Goal: Information Seeking & Learning: Check status

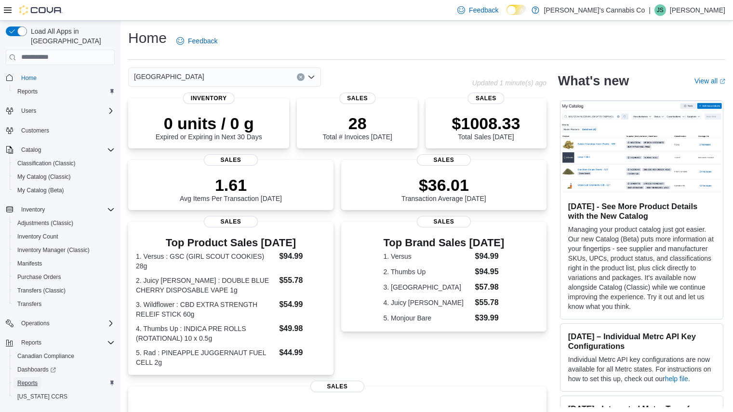
click at [33, 378] on span "Reports" at bounding box center [27, 383] width 20 height 12
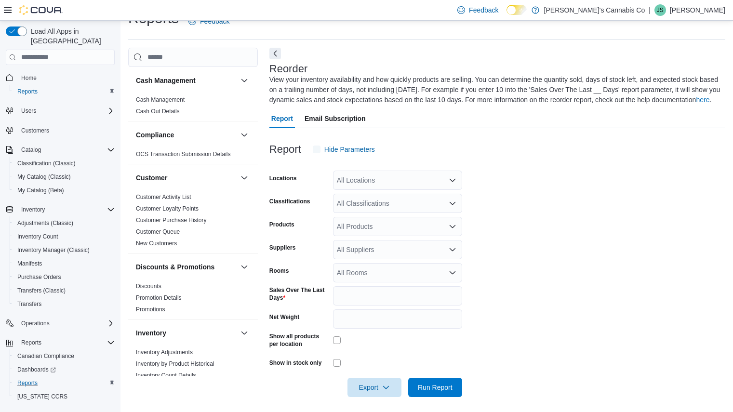
scroll to position [24, 0]
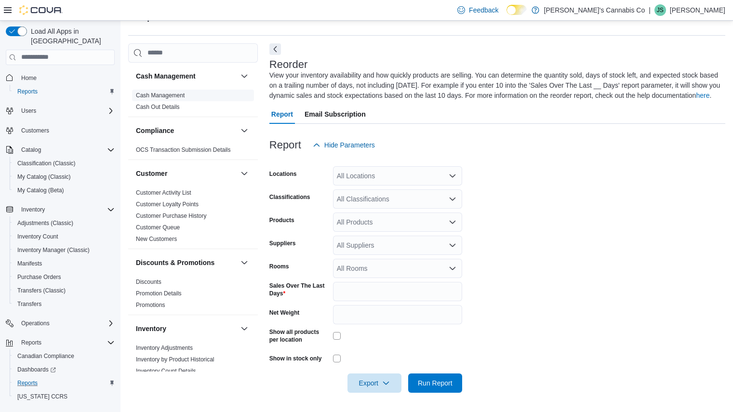
click at [180, 94] on link "Cash Management" at bounding box center [160, 95] width 49 height 7
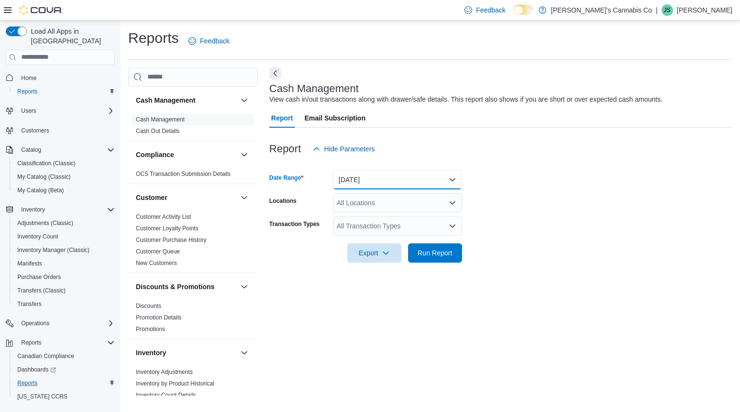
click at [422, 183] on button "Today" at bounding box center [397, 179] width 129 height 19
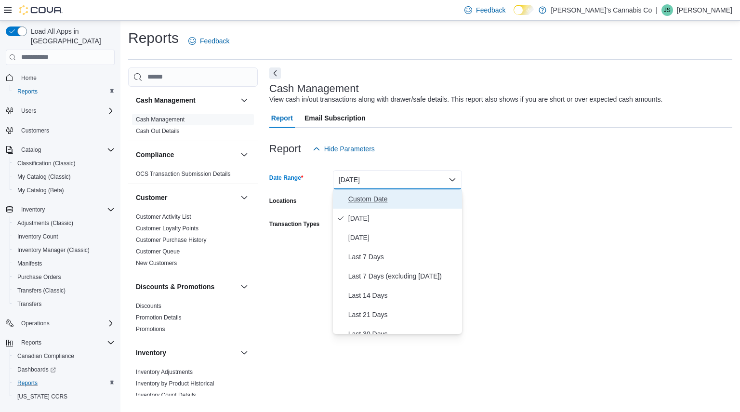
click at [407, 198] on span "Custom Date" at bounding box center [404, 199] width 110 height 12
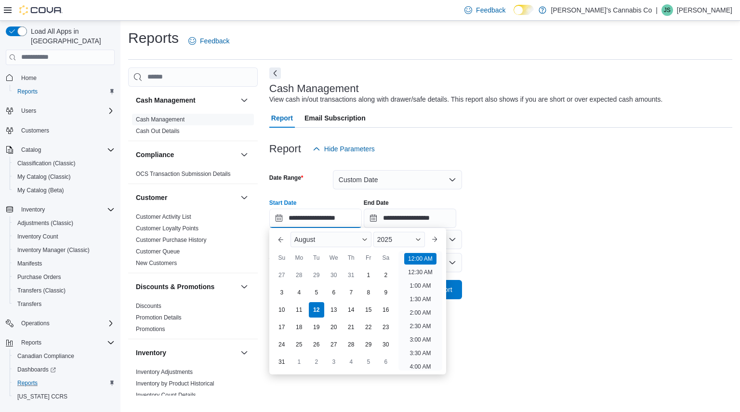
click at [314, 217] on input "**********" at bounding box center [315, 218] width 93 height 19
click at [295, 303] on div "11" at bounding box center [299, 309] width 17 height 17
click at [417, 321] on li "8:00 AM" at bounding box center [420, 327] width 29 height 12
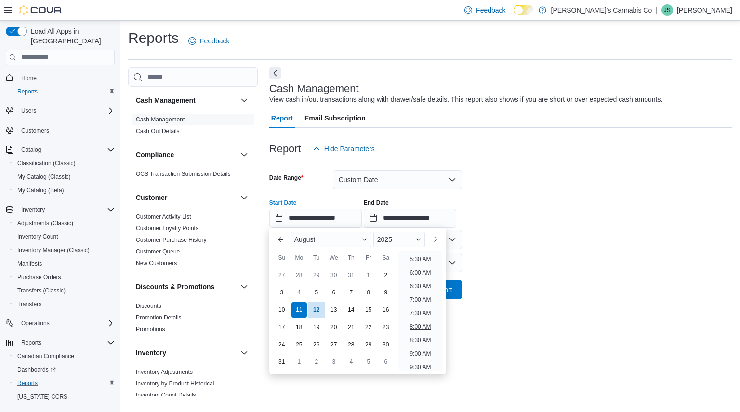
type input "**********"
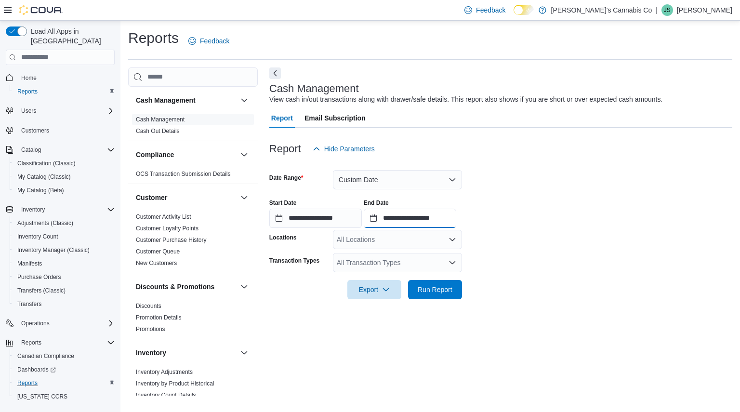
click at [439, 224] on input "**********" at bounding box center [410, 218] width 93 height 19
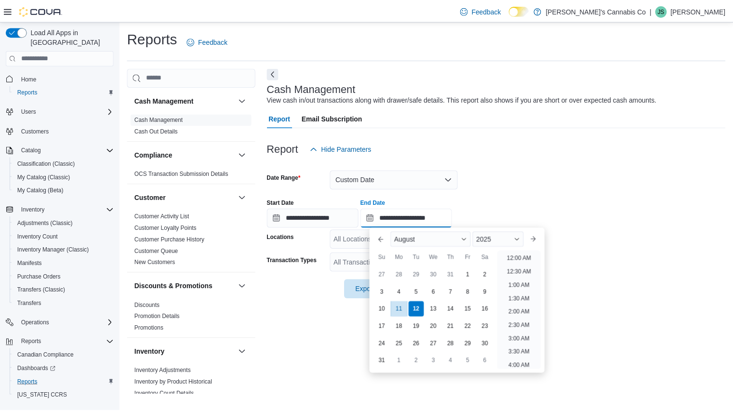
scroll to position [530, 0]
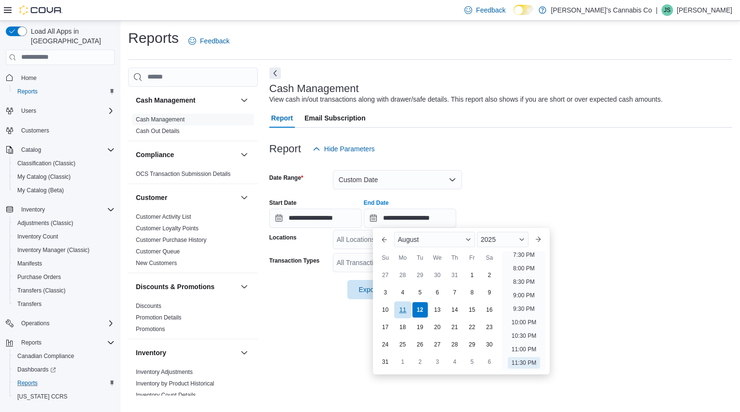
click at [406, 308] on div "11" at bounding box center [402, 309] width 17 height 17
click at [523, 307] on li "9:30 PM" at bounding box center [524, 309] width 29 height 12
type input "**********"
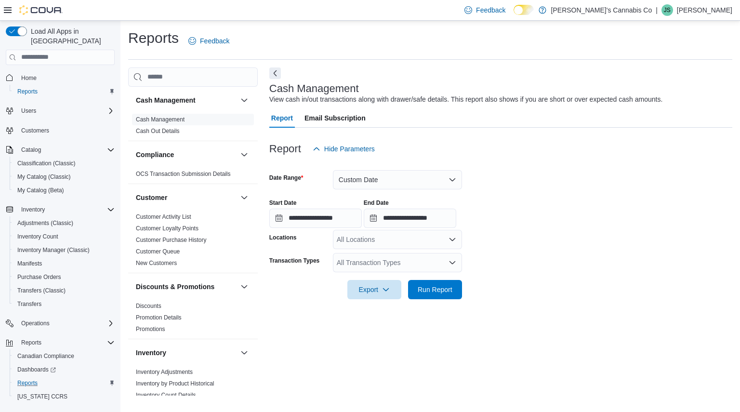
click at [554, 268] on form "**********" at bounding box center [500, 229] width 463 height 141
click at [447, 244] on div "All Locations" at bounding box center [397, 239] width 129 height 19
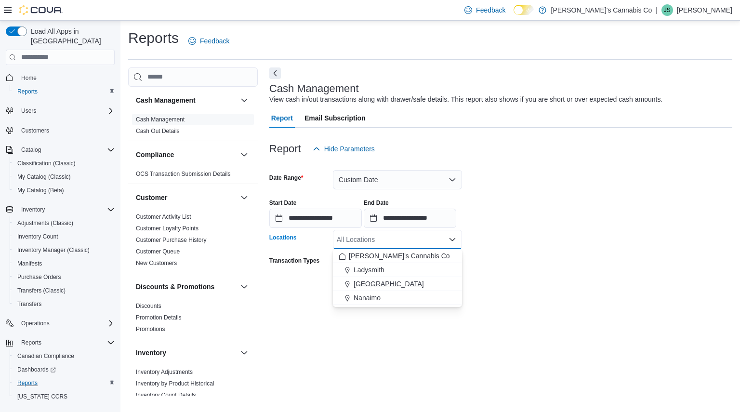
click at [397, 283] on span "[GEOGRAPHIC_DATA]" at bounding box center [389, 284] width 70 height 10
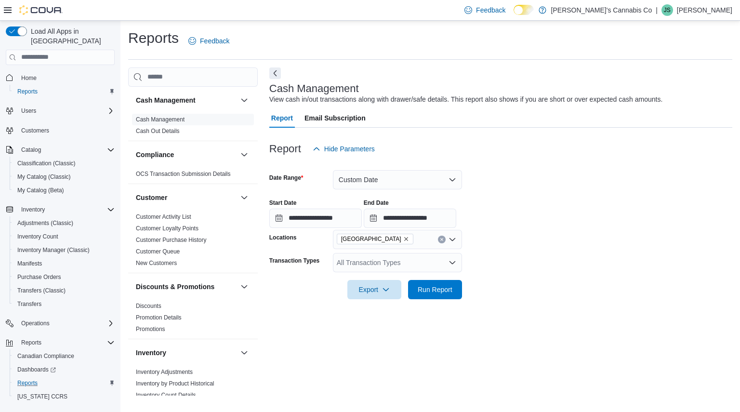
click at [532, 253] on form "**********" at bounding box center [500, 229] width 463 height 141
click at [437, 285] on span "Run Report" at bounding box center [435, 289] width 35 height 10
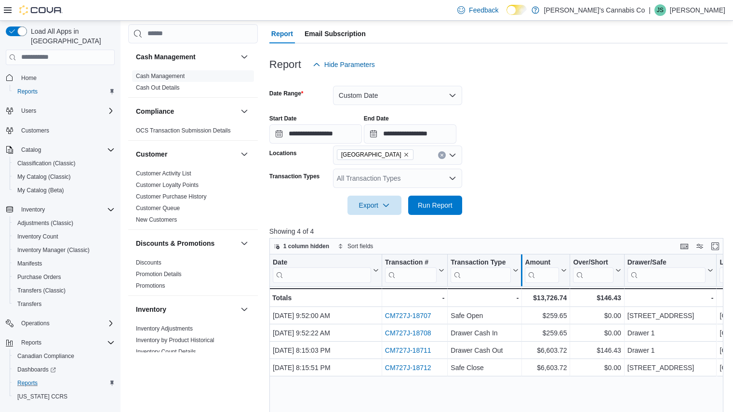
scroll to position [85, 0]
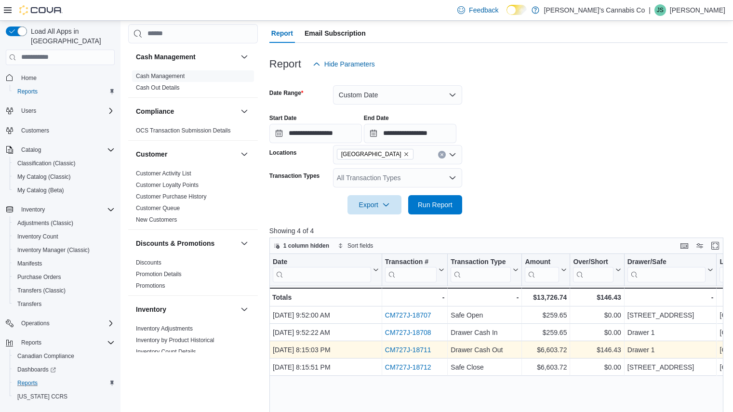
click at [400, 349] on link "CM727J-18711" at bounding box center [408, 350] width 46 height 8
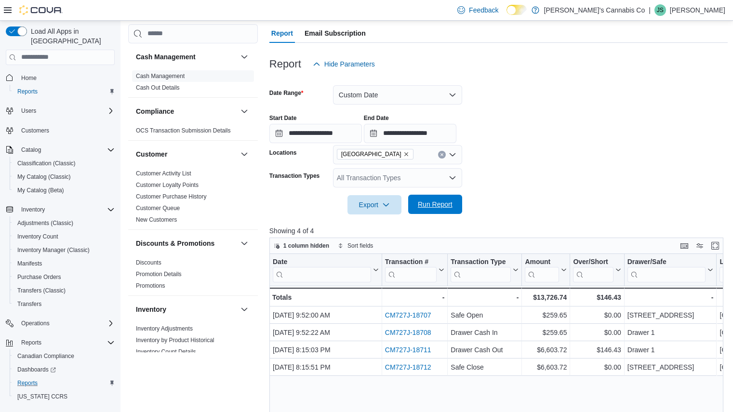
click at [458, 208] on button "Run Report" at bounding box center [435, 204] width 54 height 19
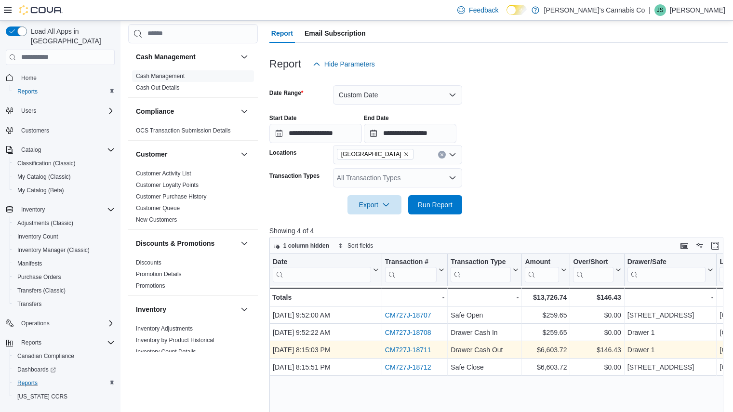
click at [403, 352] on link "CM727J-18711" at bounding box center [408, 350] width 46 height 8
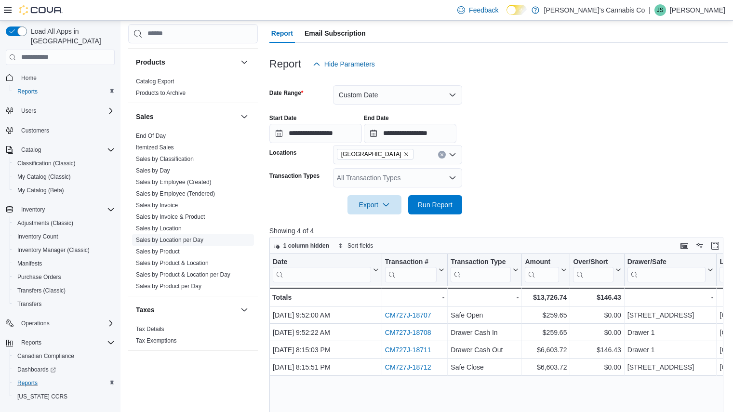
scroll to position [560, 0]
click at [175, 248] on link "Sales by Product" at bounding box center [158, 249] width 44 height 7
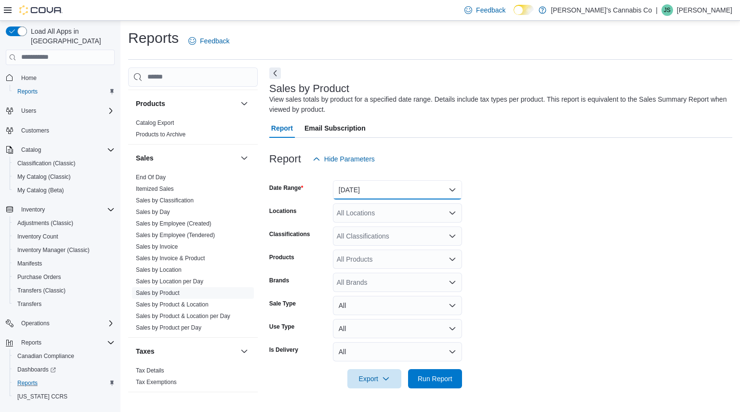
click at [390, 190] on button "Yesterday" at bounding box center [397, 189] width 129 height 19
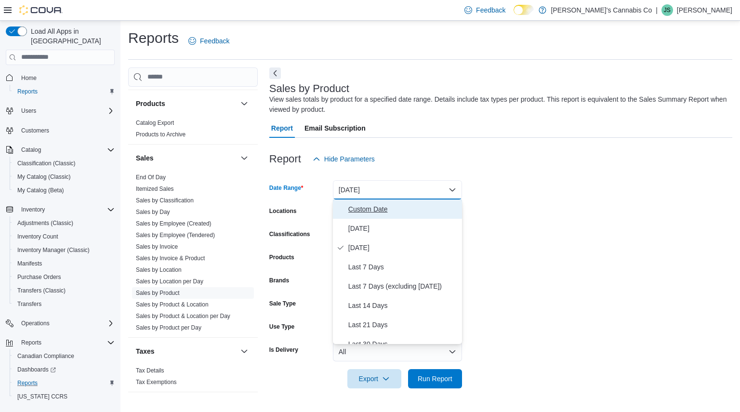
click at [390, 211] on span "Custom Date" at bounding box center [404, 209] width 110 height 12
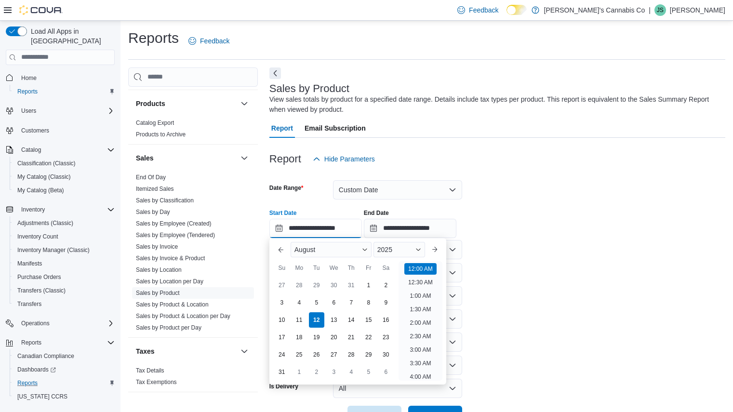
click at [290, 233] on input "**********" at bounding box center [315, 228] width 93 height 19
click at [276, 299] on div "3" at bounding box center [281, 302] width 17 height 17
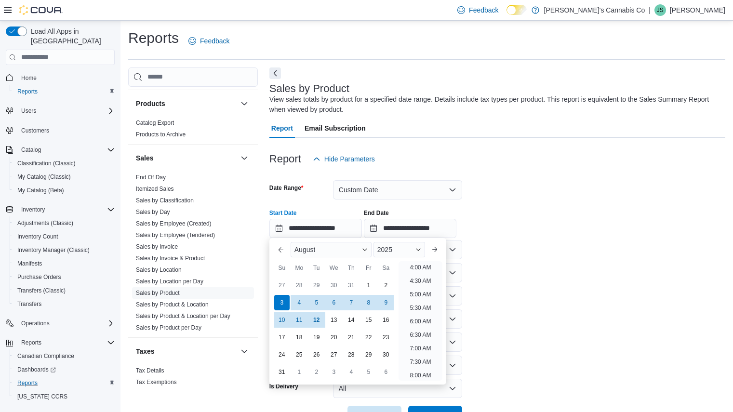
scroll to position [112, 0]
click at [420, 370] on li "8:00 AM" at bounding box center [420, 373] width 29 height 12
type input "**********"
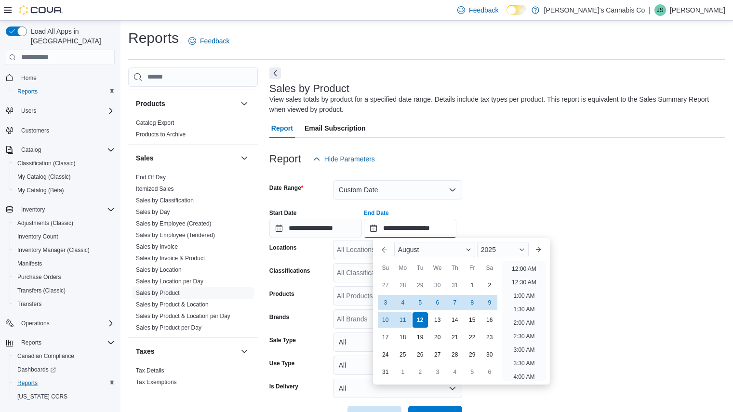
click at [452, 230] on input "**********" at bounding box center [410, 228] width 93 height 19
click at [492, 303] on div "9" at bounding box center [489, 302] width 17 height 17
click at [516, 316] on li "9:30 PM" at bounding box center [524, 319] width 29 height 12
type input "**********"
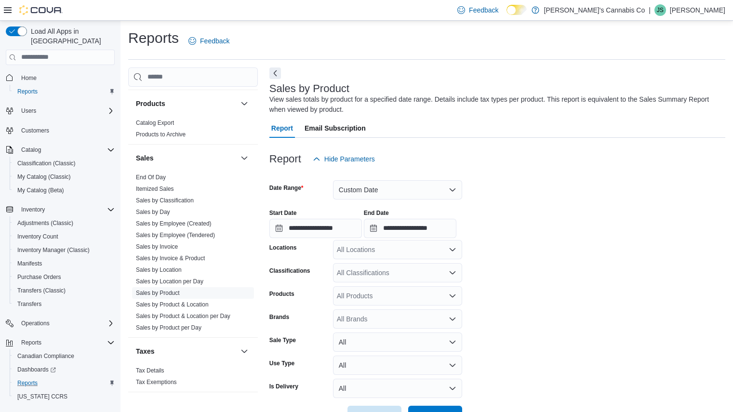
click at [432, 254] on div "All Locations" at bounding box center [397, 249] width 129 height 19
click at [403, 293] on div "[GEOGRAPHIC_DATA]" at bounding box center [398, 294] width 118 height 10
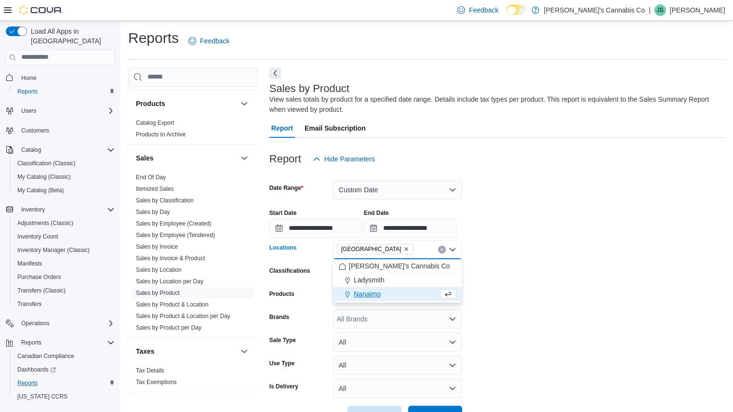
click at [556, 264] on form "**********" at bounding box center [497, 297] width 456 height 256
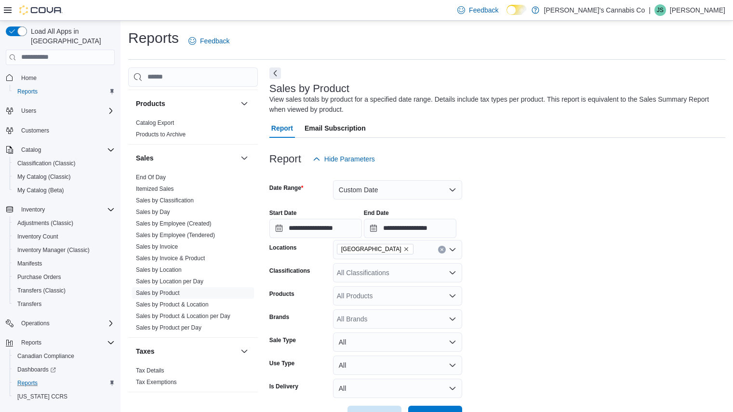
scroll to position [32, 0]
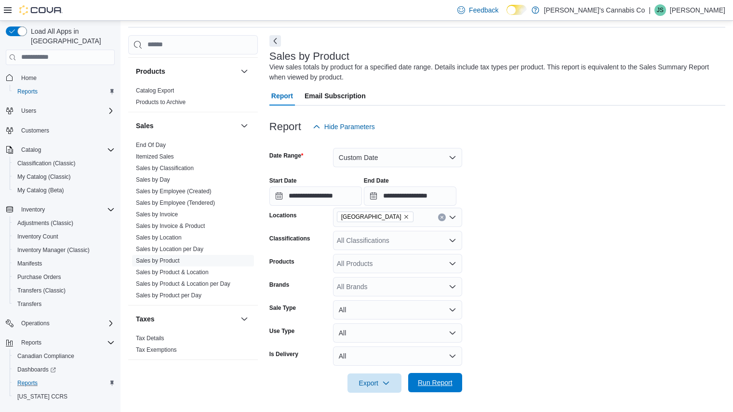
click at [448, 375] on span "Run Report" at bounding box center [435, 382] width 42 height 19
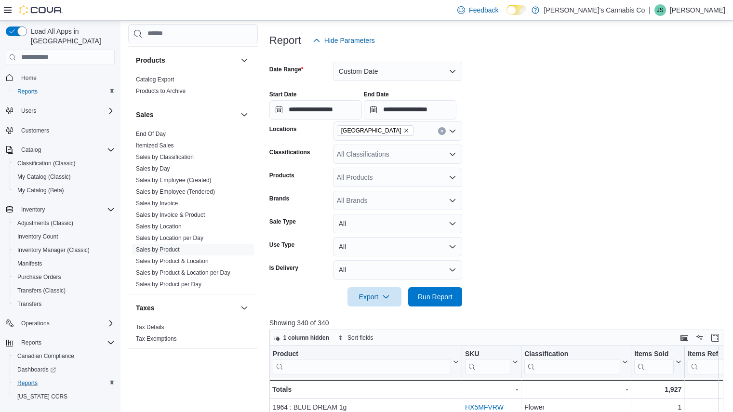
scroll to position [116, 0]
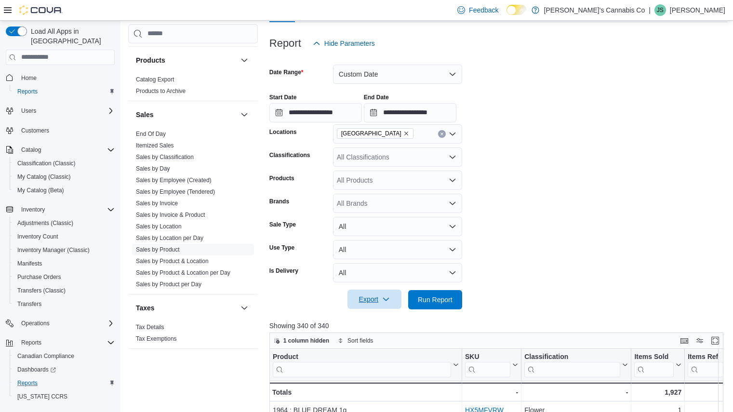
click at [395, 295] on span "Export" at bounding box center [374, 299] width 42 height 19
click at [369, 318] on span "Export to Excel" at bounding box center [375, 319] width 43 height 8
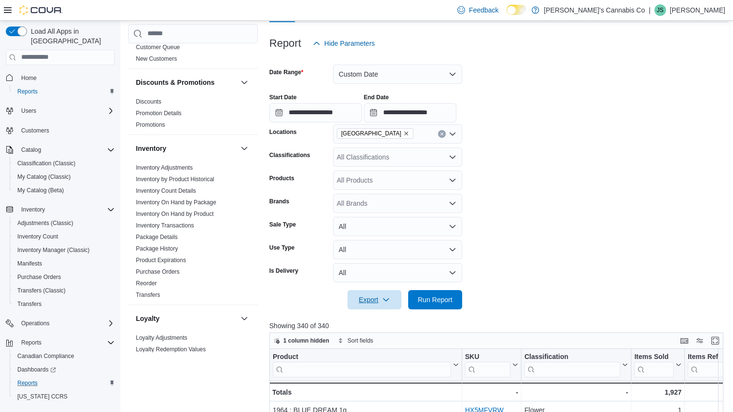
scroll to position [0, 0]
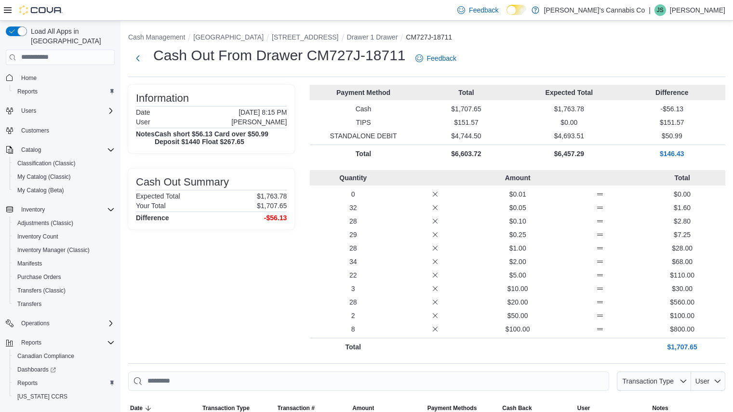
click at [437, 317] on icon at bounding box center [435, 315] width 5 height 5
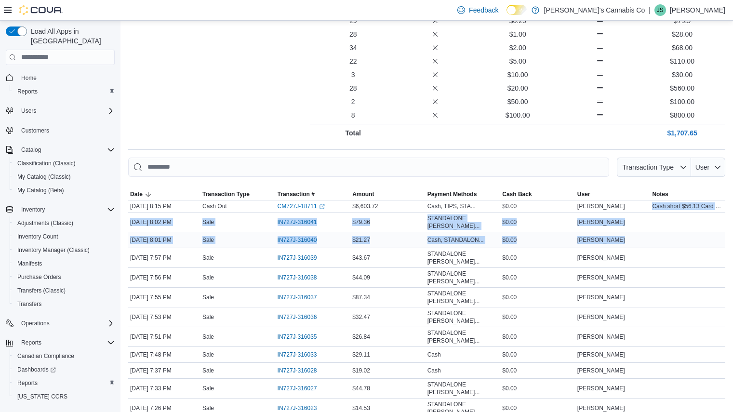
drag, startPoint x: 658, startPoint y: 203, endPoint x: 663, endPoint y: 239, distance: 35.6
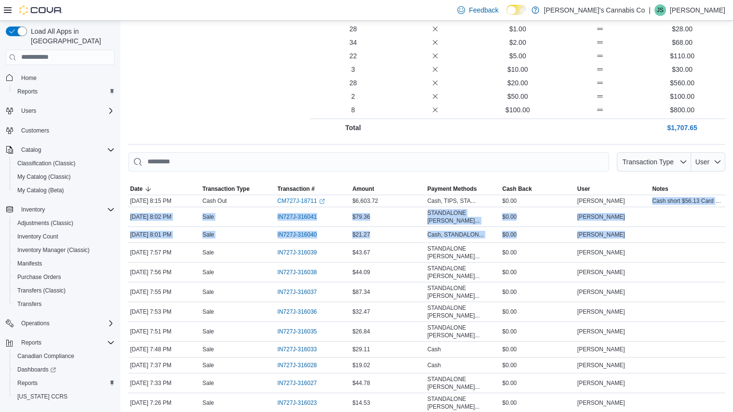
scroll to position [219, 0]
click at [302, 346] on span "IN727J-316033" at bounding box center [298, 350] width 40 height 8
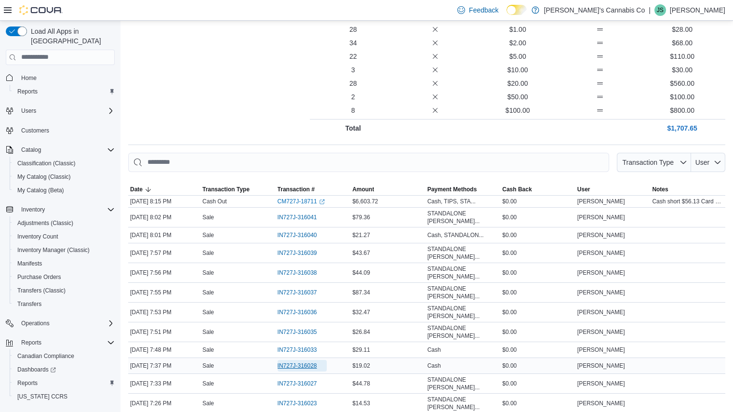
click at [311, 362] on span "IN727J-316028" at bounding box center [298, 366] width 40 height 8
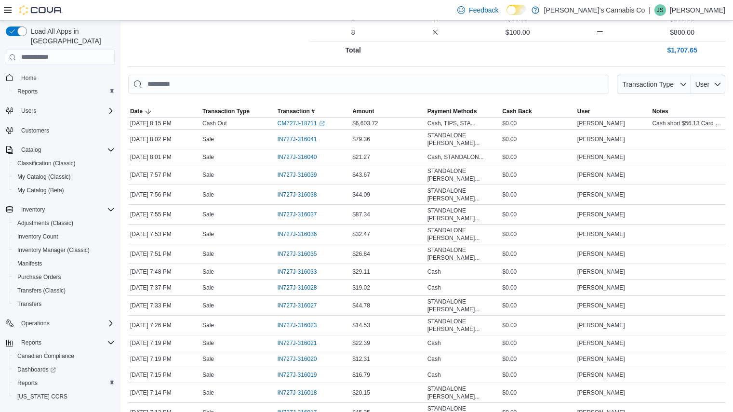
scroll to position [299, 0]
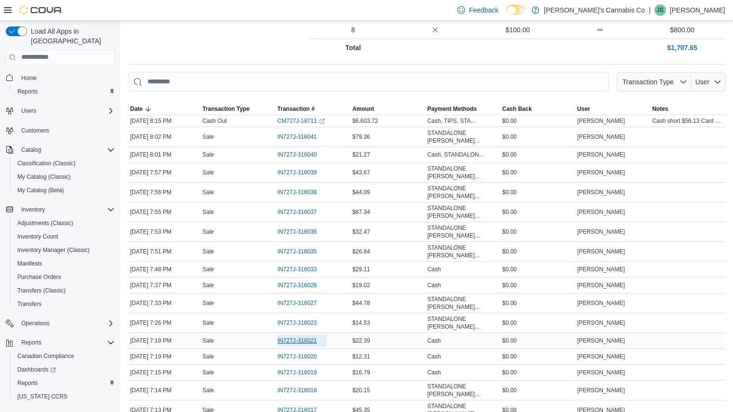
click at [311, 337] on span "IN727J-316021" at bounding box center [298, 341] width 40 height 8
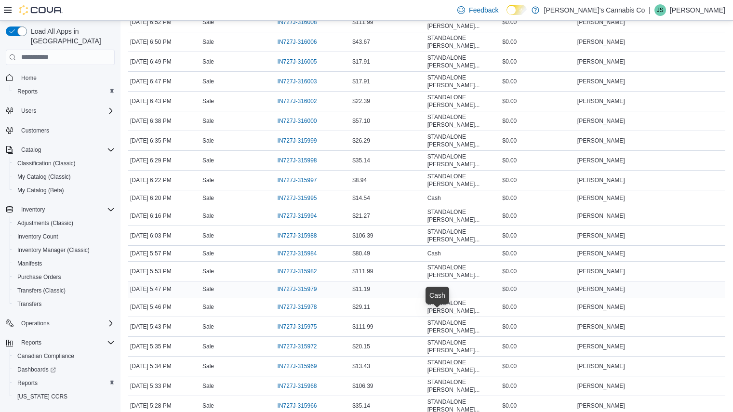
scroll to position [777, 0]
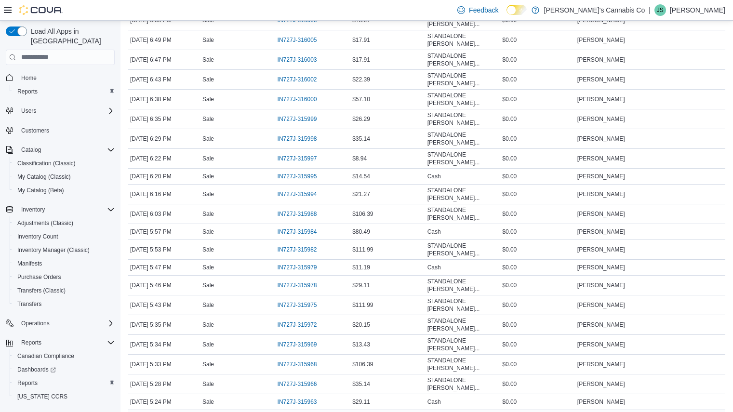
click at [294, 412] on span "IN727J-315958" at bounding box center [298, 418] width 40 height 8
click at [445, 412] on div "Cash" at bounding box center [463, 418] width 75 height 12
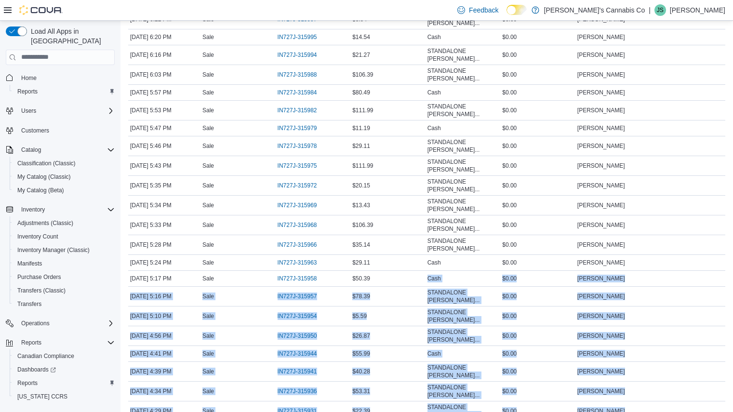
drag, startPoint x: 445, startPoint y: 315, endPoint x: 203, endPoint y: 435, distance: 269.5
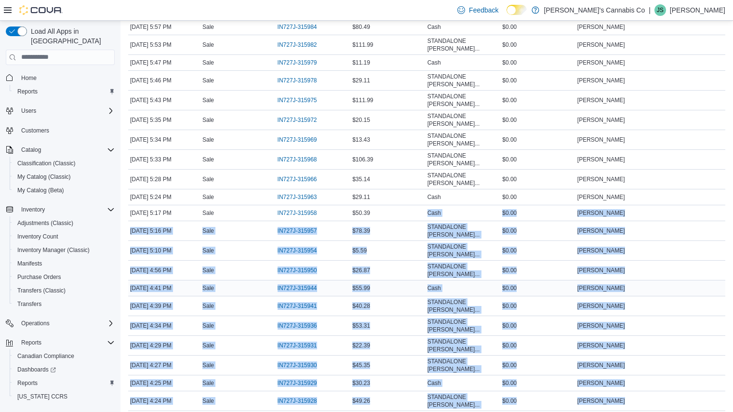
click at [457, 280] on td "Payment Methods Cash" at bounding box center [463, 288] width 75 height 16
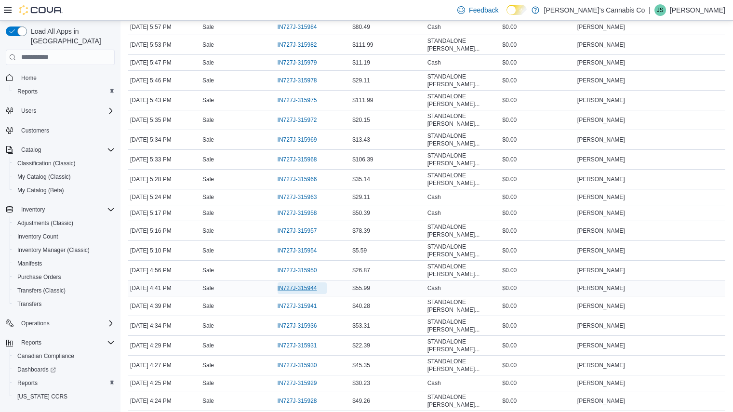
click at [299, 284] on span "IN727J-315944" at bounding box center [298, 288] width 40 height 8
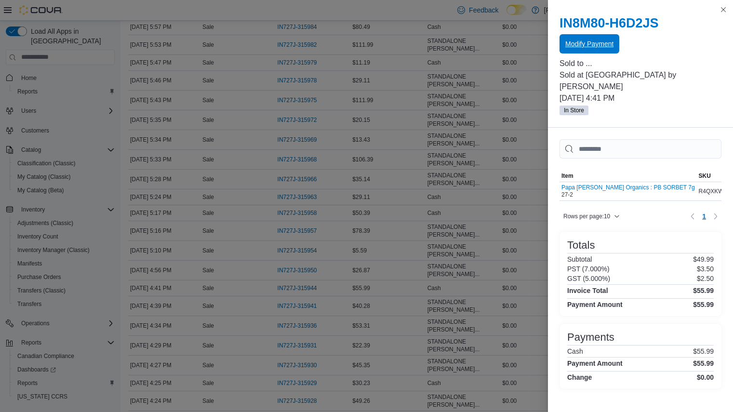
click at [586, 46] on span "Modify Payment" at bounding box center [589, 44] width 48 height 10
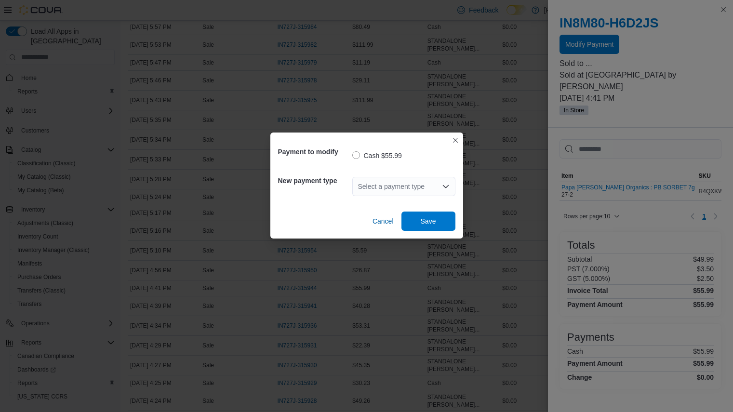
click at [420, 187] on div "Select a payment type" at bounding box center [403, 186] width 103 height 19
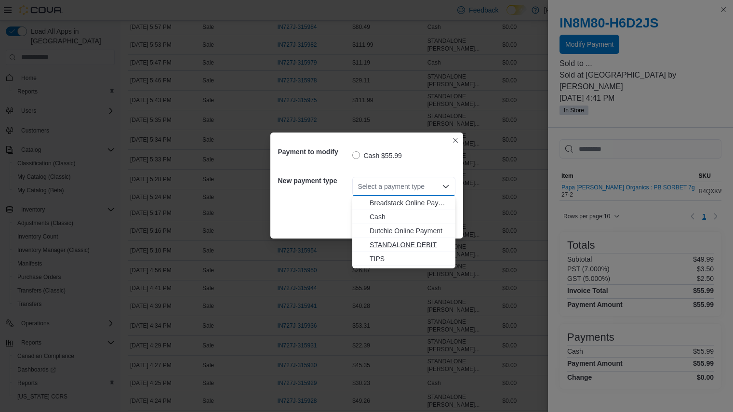
click at [406, 241] on span "STANDALONE DEBIT" at bounding box center [410, 245] width 80 height 10
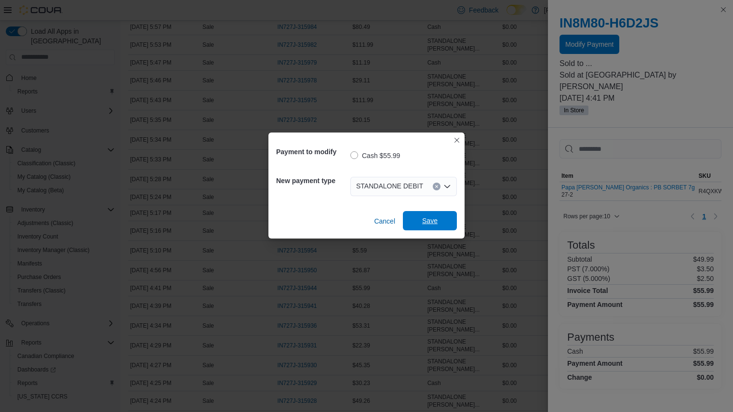
click at [438, 222] on span "Save" at bounding box center [430, 220] width 42 height 19
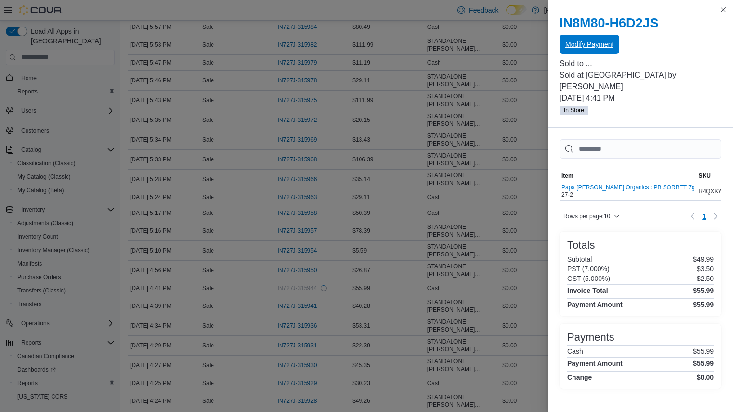
scroll to position [0, 0]
click at [723, 10] on button "Close this dialog" at bounding box center [724, 9] width 12 height 12
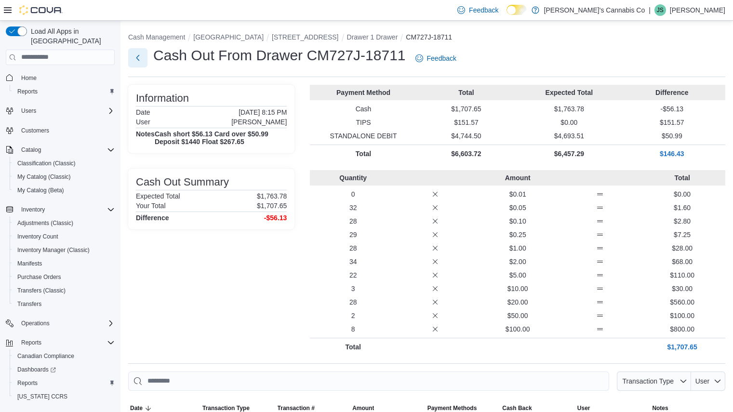
click at [135, 55] on button "Next" at bounding box center [137, 57] width 19 height 19
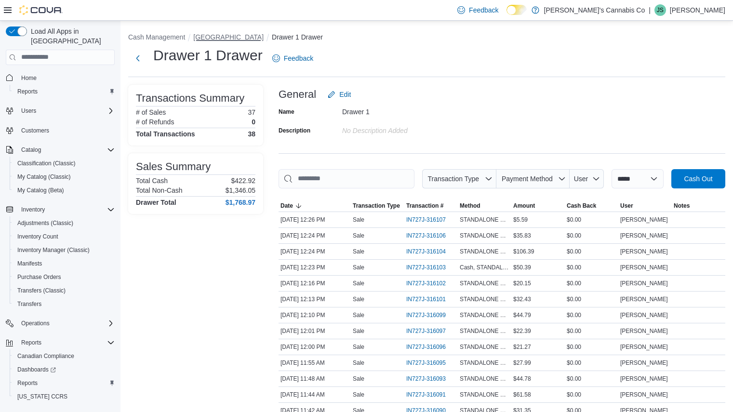
click at [215, 38] on button "[GEOGRAPHIC_DATA]" at bounding box center [228, 37] width 70 height 8
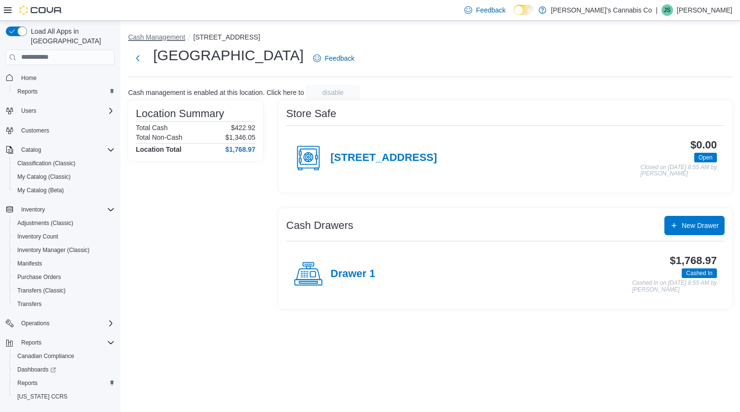
click at [165, 36] on button "Cash Management" at bounding box center [156, 37] width 57 height 8
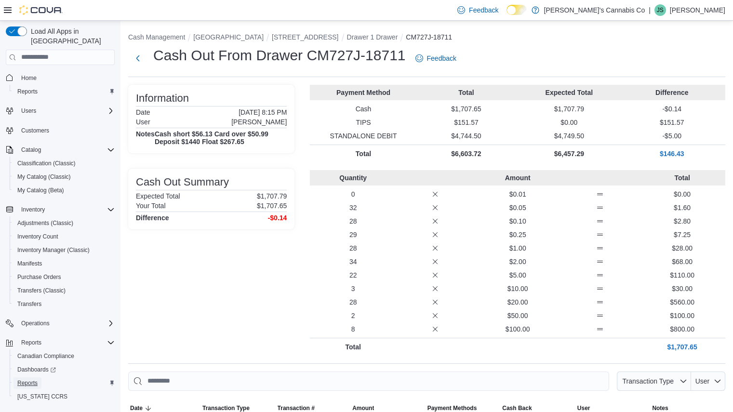
click at [29, 379] on span "Reports" at bounding box center [27, 383] width 20 height 8
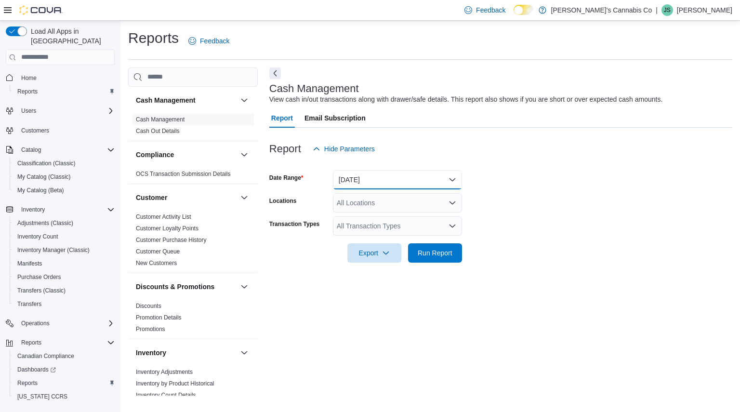
click at [427, 180] on button "Today" at bounding box center [397, 179] width 129 height 19
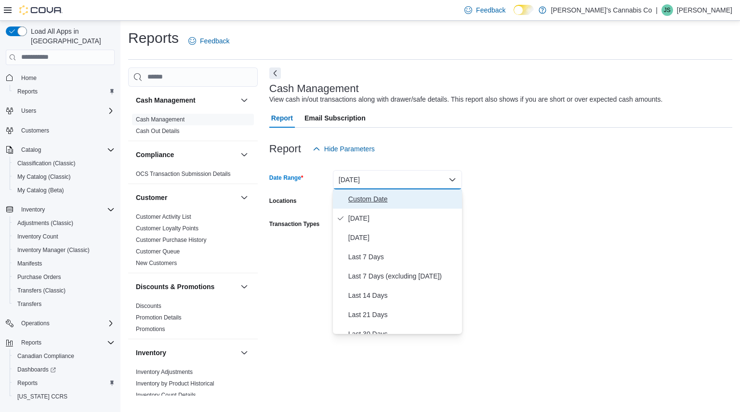
click at [386, 205] on button "Custom Date" at bounding box center [397, 198] width 129 height 19
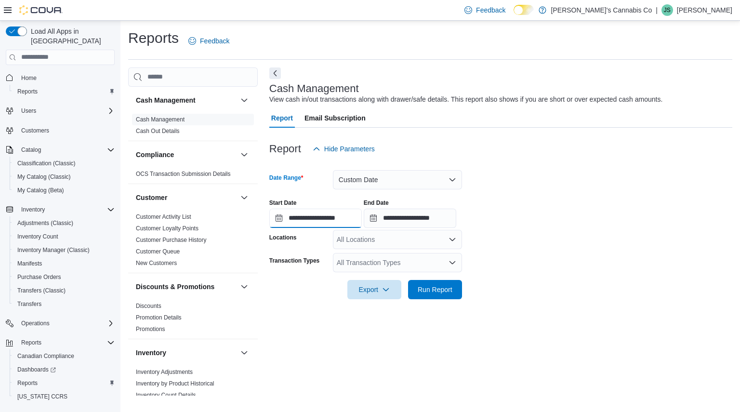
click at [318, 218] on input "**********" at bounding box center [315, 218] width 93 height 19
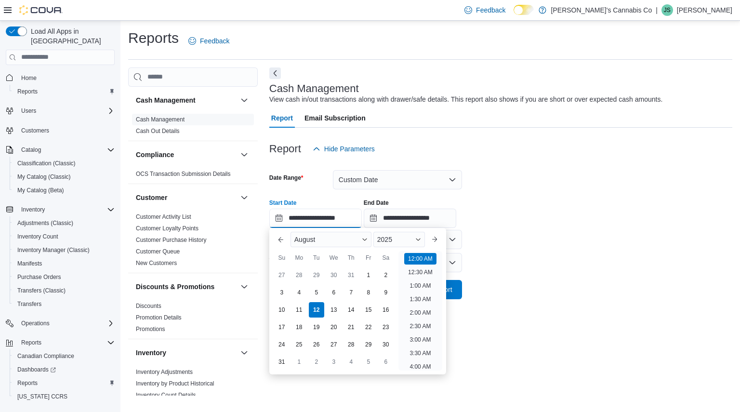
scroll to position [30, 0]
click at [278, 310] on div "10" at bounding box center [281, 309] width 17 height 17
type input "**********"
click at [422, 256] on li "12:00 AM" at bounding box center [420, 257] width 32 height 12
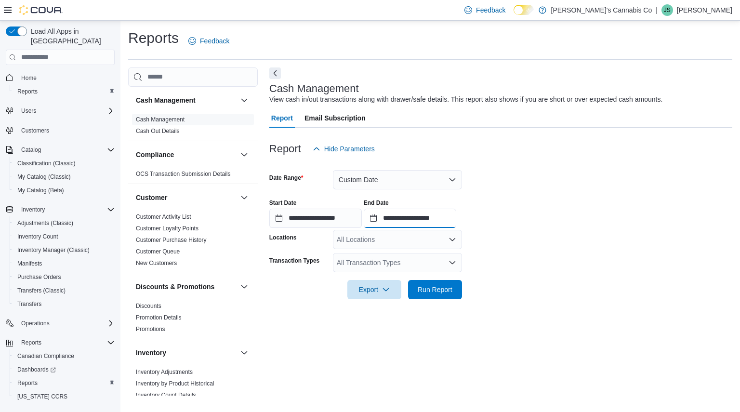
click at [435, 224] on input "**********" at bounding box center [410, 218] width 93 height 19
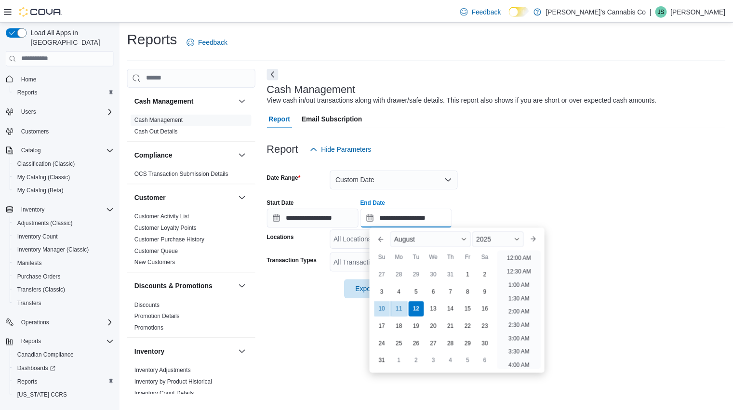
scroll to position [530, 0]
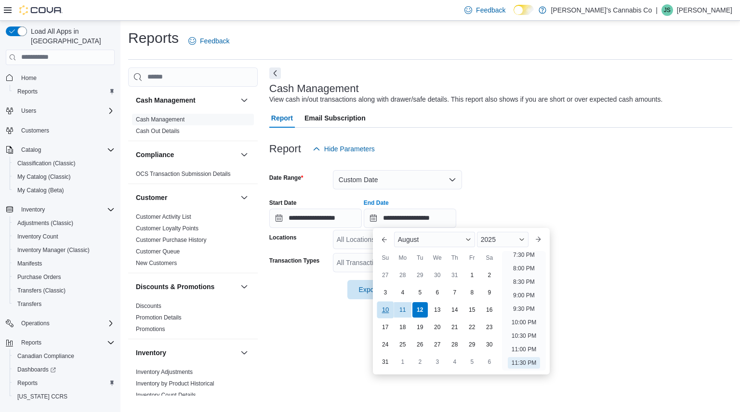
click at [387, 310] on div "10" at bounding box center [385, 309] width 17 height 17
click at [523, 307] on li "9:30 PM" at bounding box center [524, 309] width 29 height 12
type input "**********"
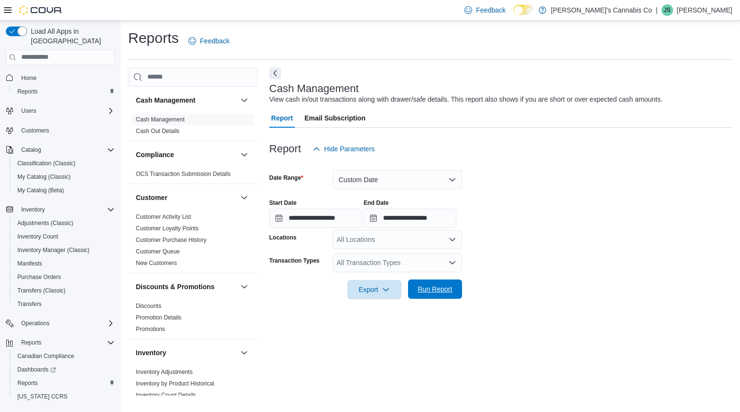
click at [436, 294] on span "Run Report" at bounding box center [435, 289] width 42 height 19
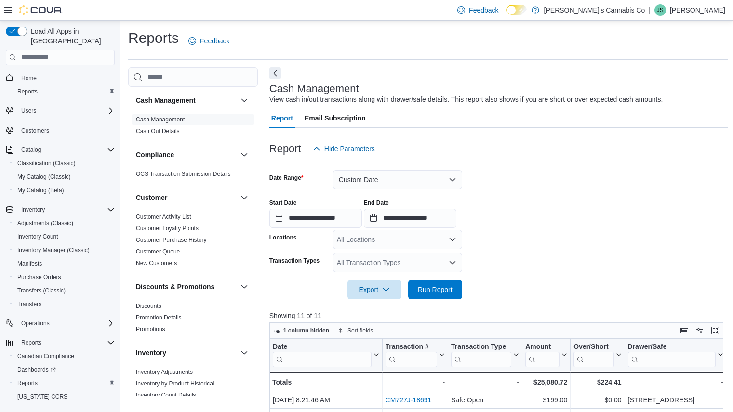
click at [415, 233] on div "All Locations" at bounding box center [397, 239] width 129 height 19
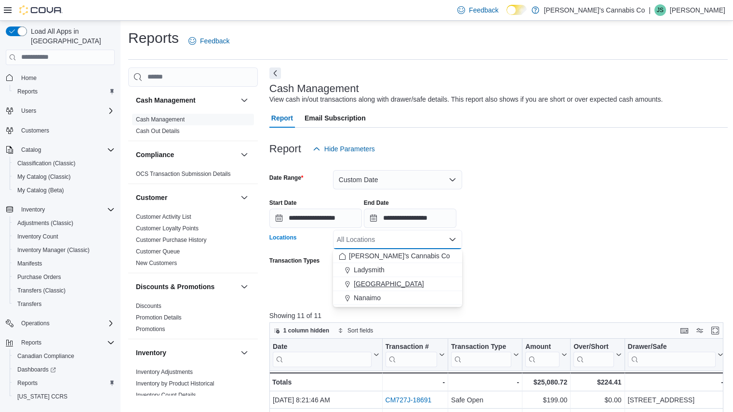
click at [387, 290] on button "[GEOGRAPHIC_DATA]" at bounding box center [397, 284] width 129 height 14
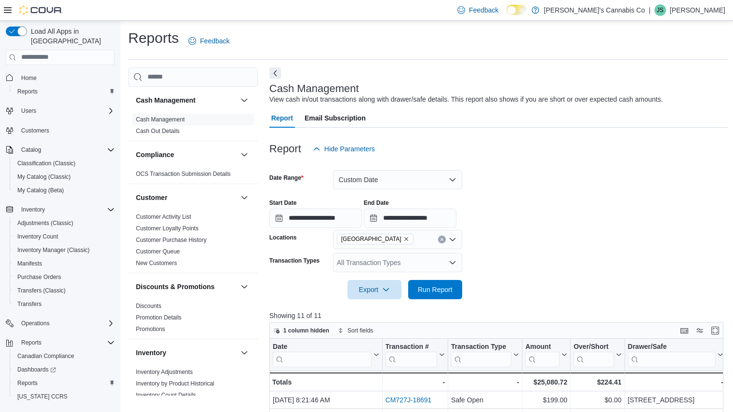
click at [521, 238] on form "**********" at bounding box center [498, 229] width 459 height 141
click at [437, 285] on span "Run Report" at bounding box center [435, 289] width 35 height 10
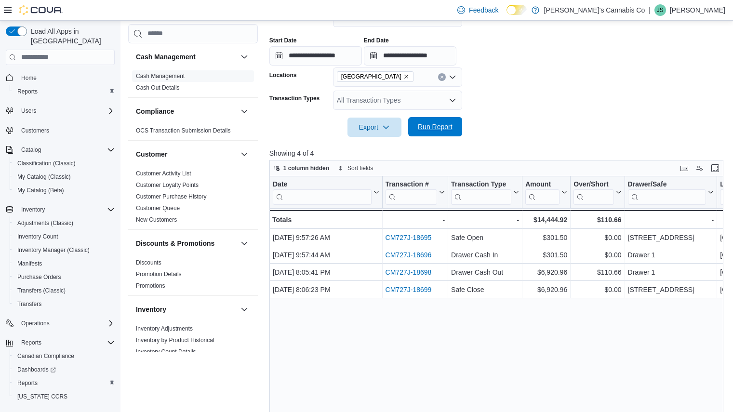
scroll to position [182, 0]
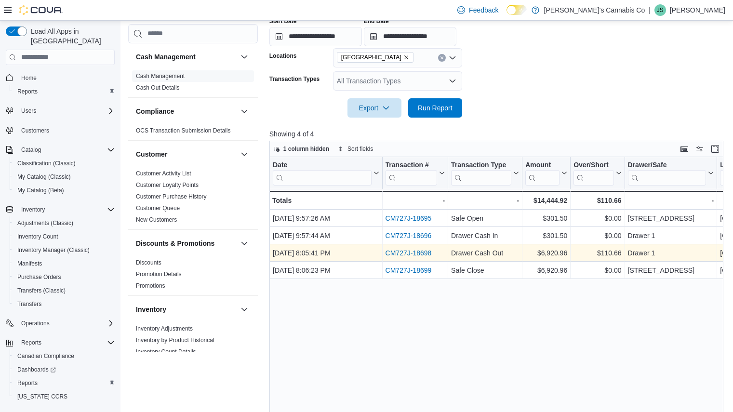
click at [398, 253] on link "CM727J-18698" at bounding box center [408, 253] width 46 height 8
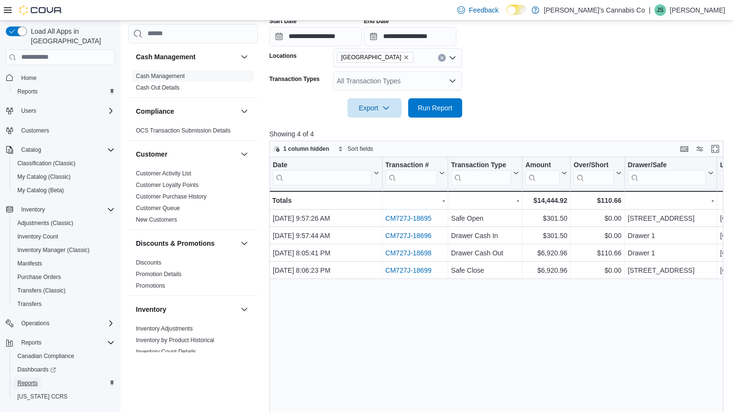
click at [27, 379] on span "Reports" at bounding box center [27, 383] width 20 height 8
